Goal: Find specific page/section: Find specific page/section

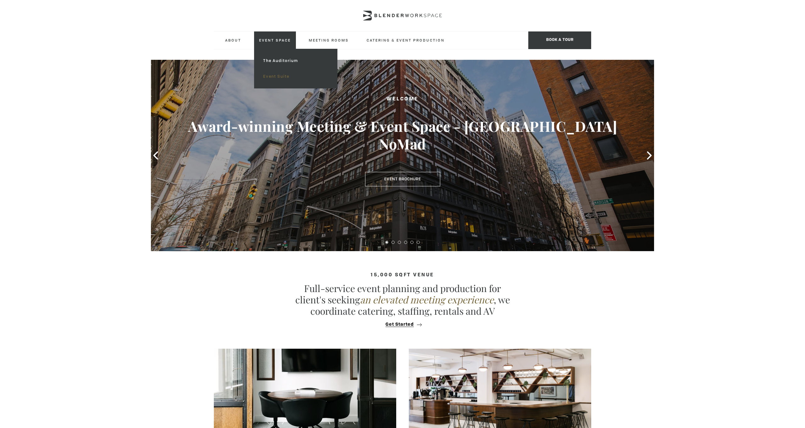
click at [276, 78] on link "Event Suite" at bounding box center [295, 77] width 75 height 16
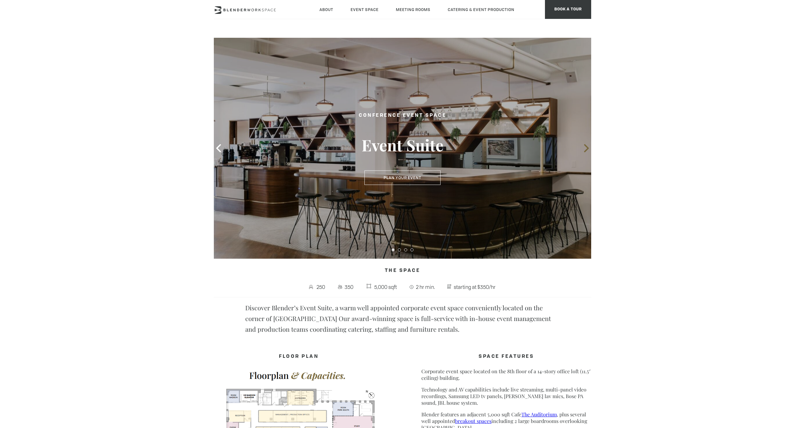
click at [588, 147] on icon at bounding box center [586, 148] width 5 height 8
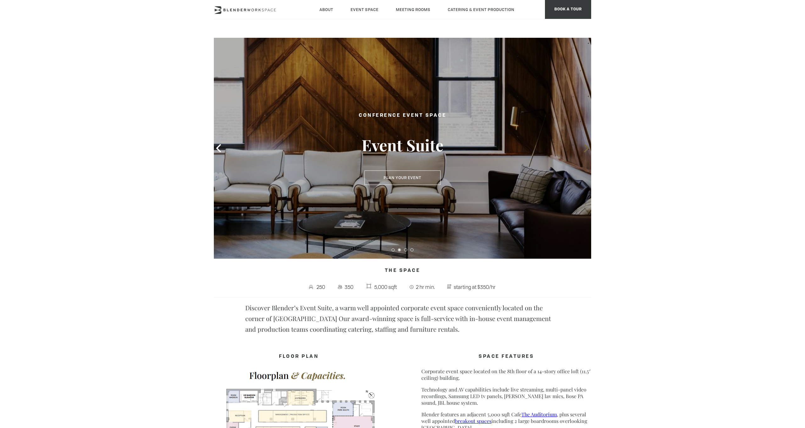
click at [588, 147] on icon at bounding box center [586, 148] width 5 height 8
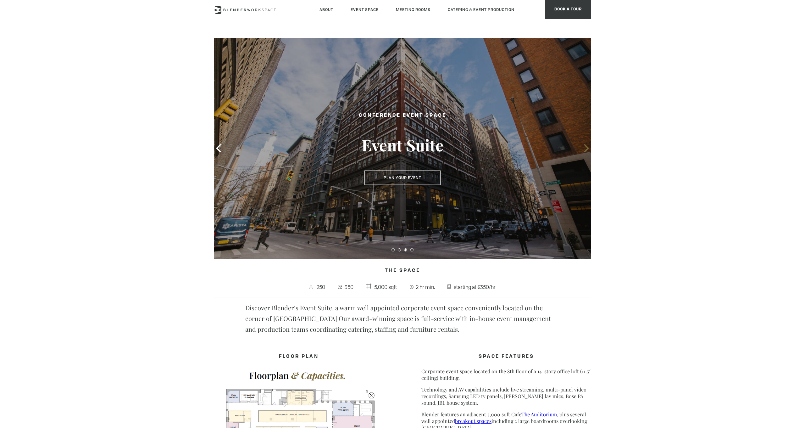
click at [588, 147] on icon at bounding box center [586, 148] width 5 height 8
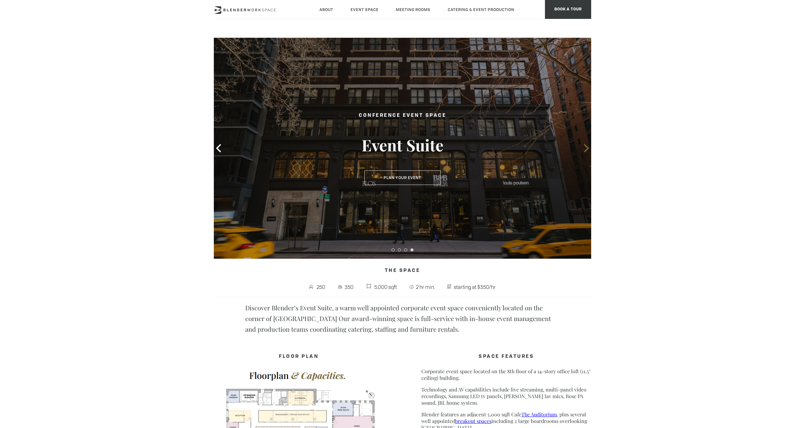
click at [588, 147] on icon at bounding box center [586, 148] width 5 height 8
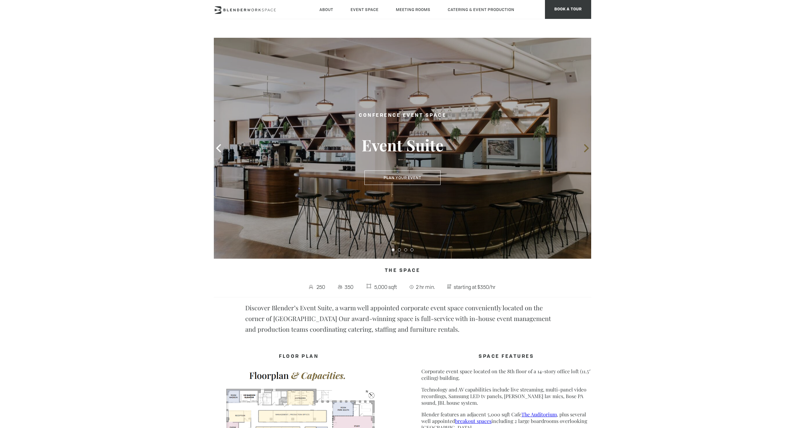
click at [588, 147] on icon at bounding box center [586, 148] width 5 height 8
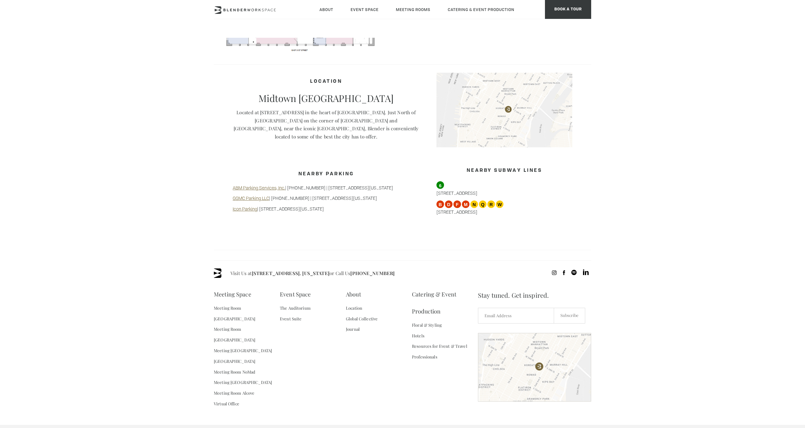
scroll to position [461, 0]
click at [292, 301] on link "The Auditorium" at bounding box center [295, 306] width 31 height 11
